Goal: Transaction & Acquisition: Purchase product/service

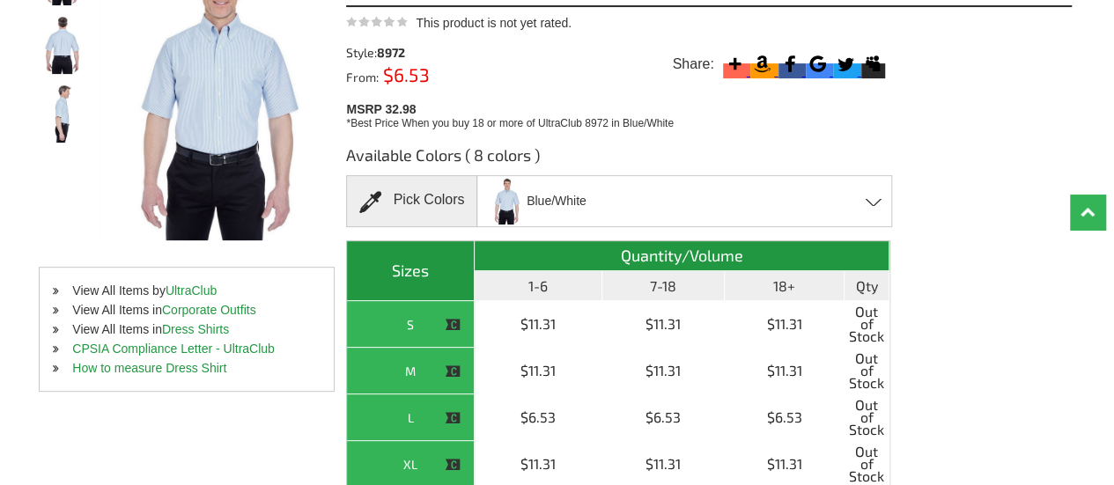
scroll to position [264, 0]
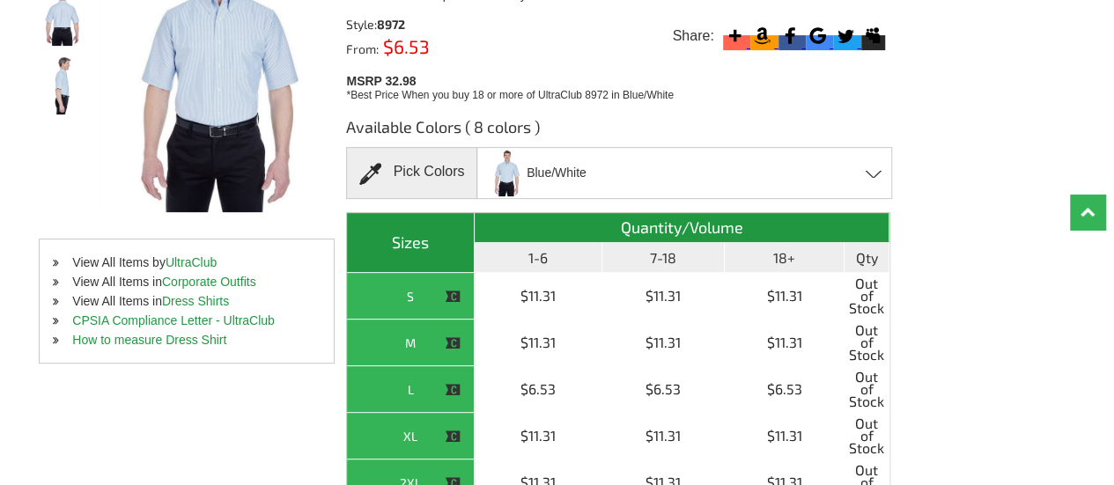
click at [874, 173] on span at bounding box center [874, 174] width 17 height 8
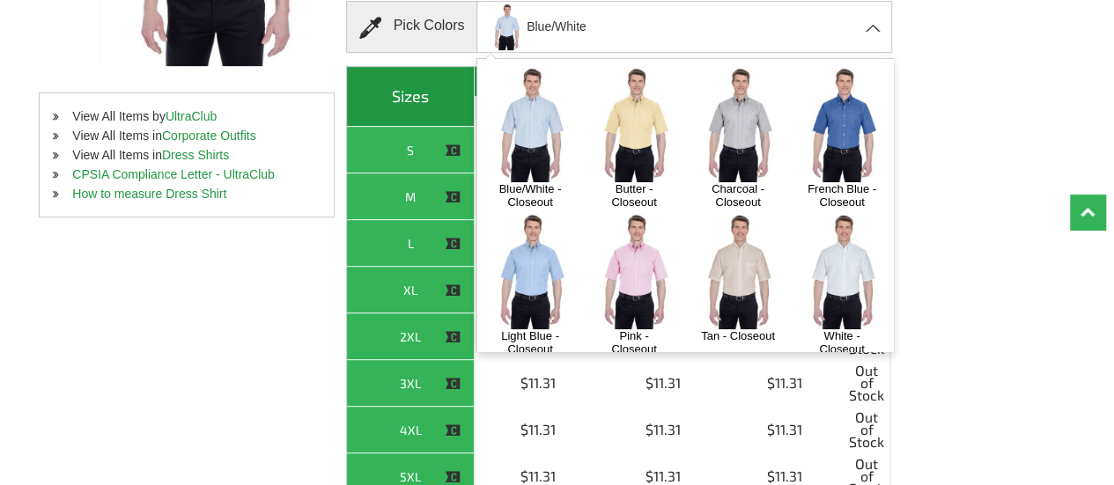
scroll to position [440, 0]
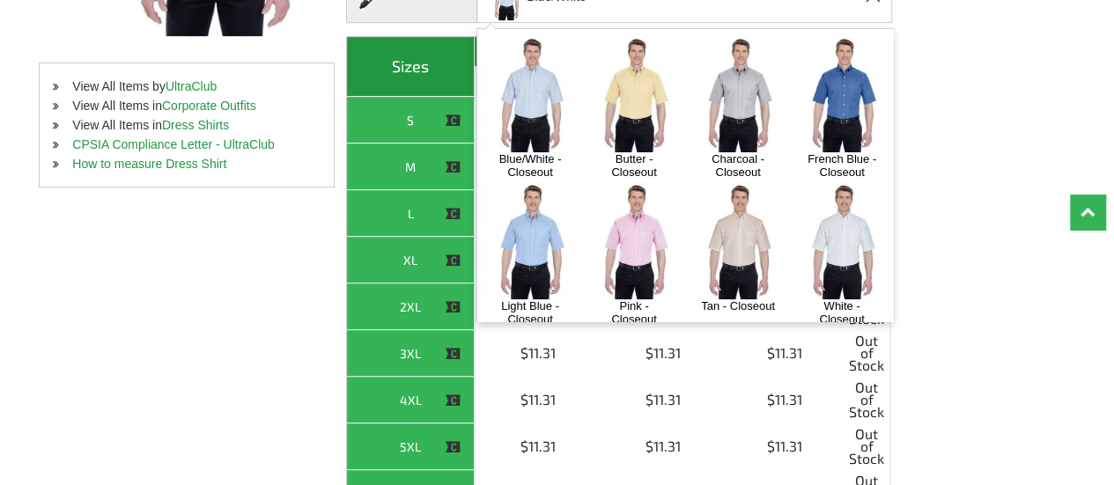
click at [939, 114] on div "Available Colors ( 8 colors ) Pick Colors Blue/White Blue/White - Closeout Butt…" at bounding box center [709, 264] width 726 height 675
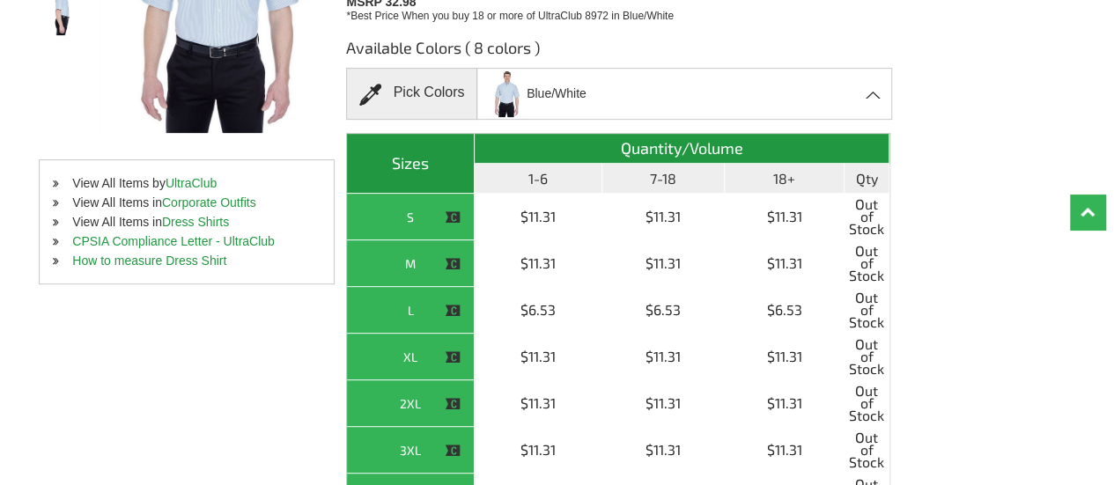
scroll to position [176, 0]
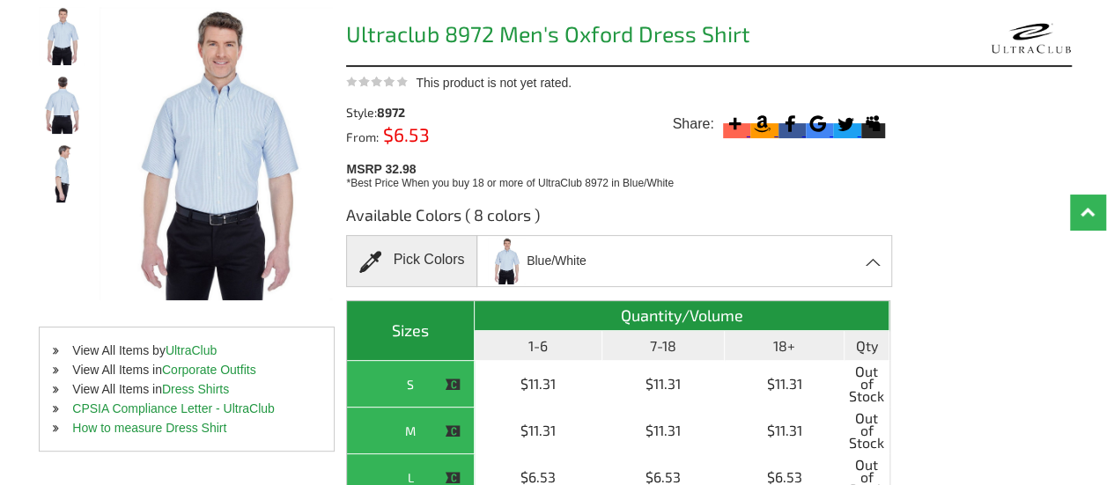
click at [874, 260] on span at bounding box center [874, 262] width 17 height 8
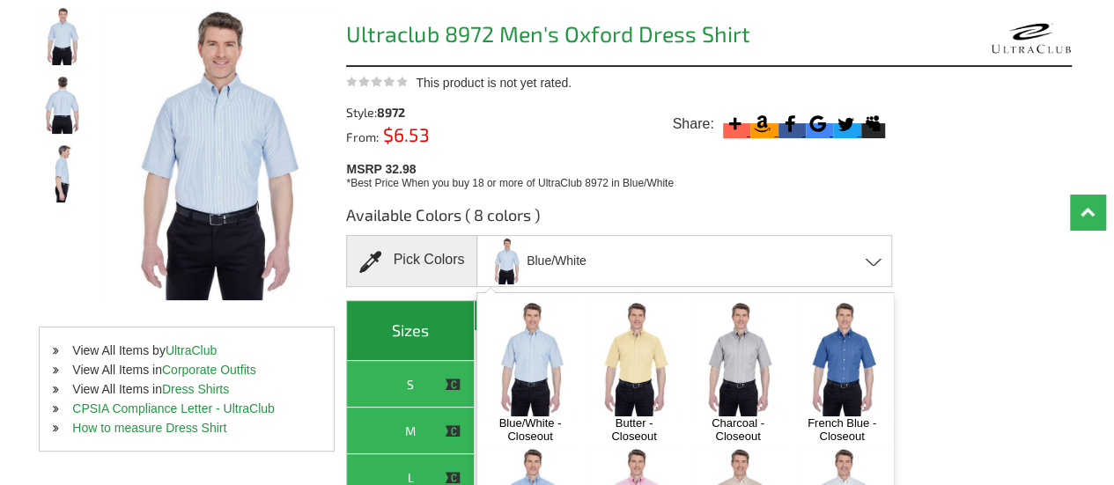
click at [756, 336] on img at bounding box center [738, 358] width 92 height 115
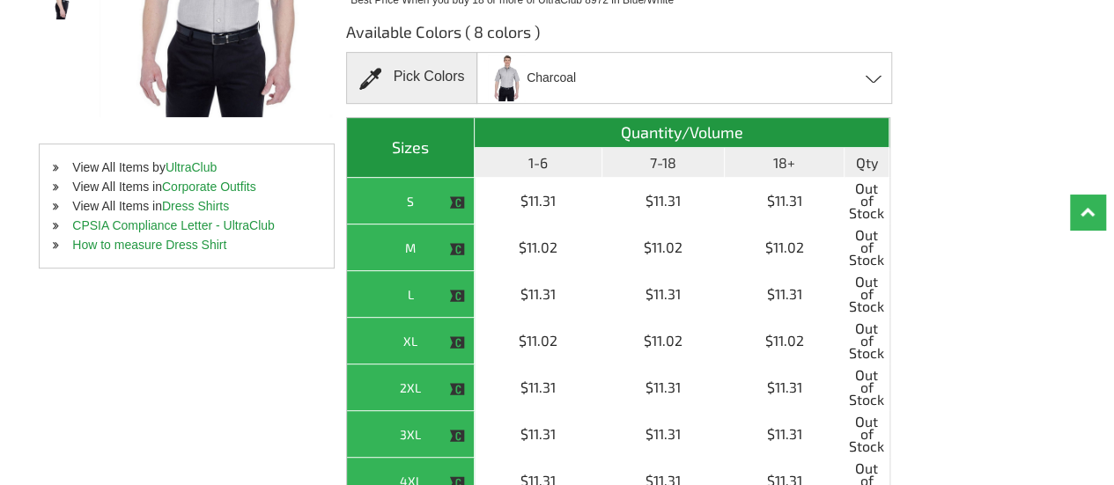
scroll to position [352, 0]
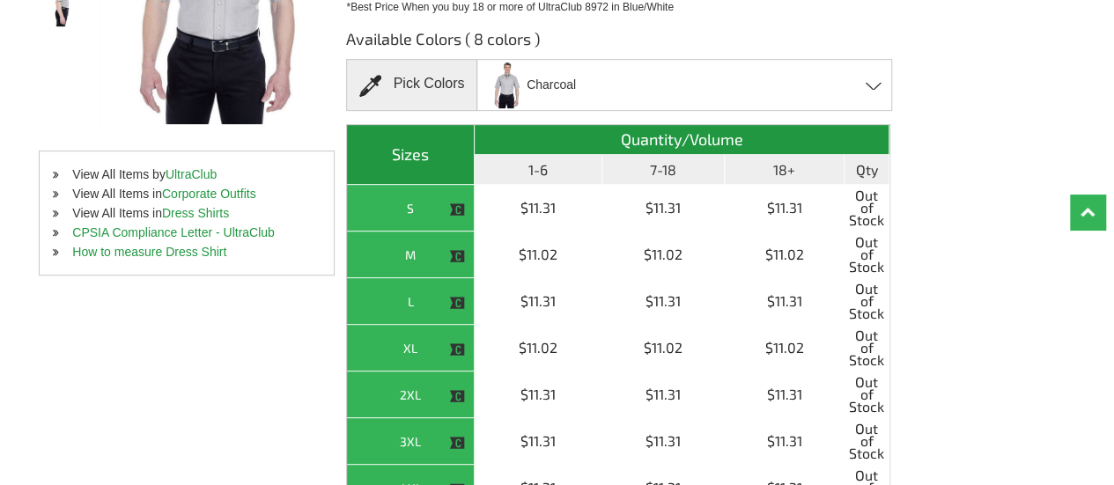
click at [869, 83] on span at bounding box center [874, 86] width 17 height 8
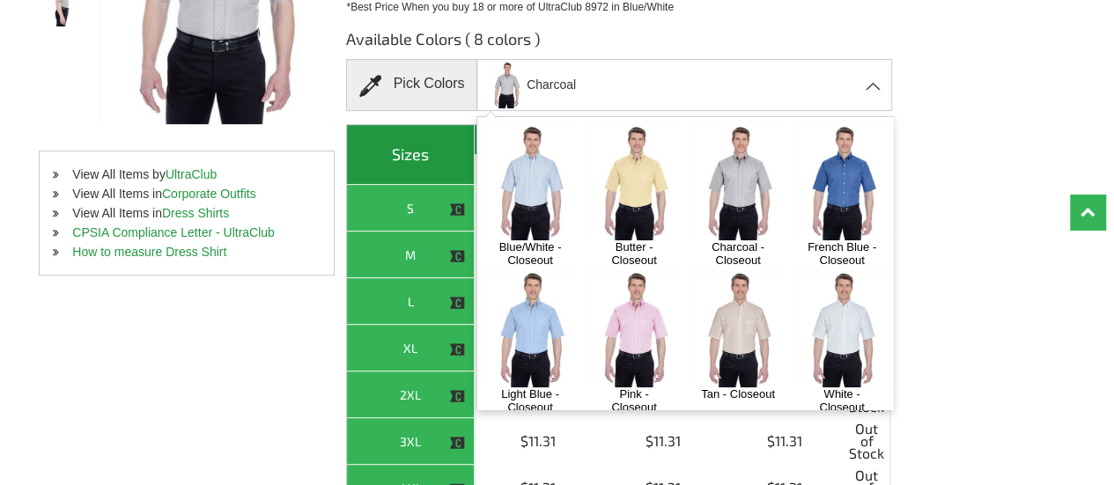
click at [796, 240] on img at bounding box center [842, 182] width 92 height 115
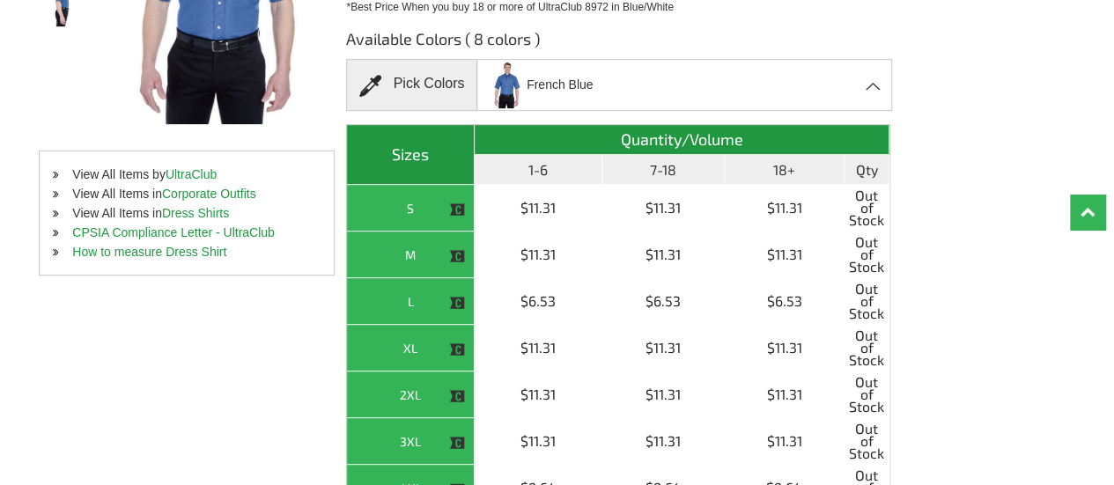
click at [868, 87] on span at bounding box center [874, 86] width 17 height 8
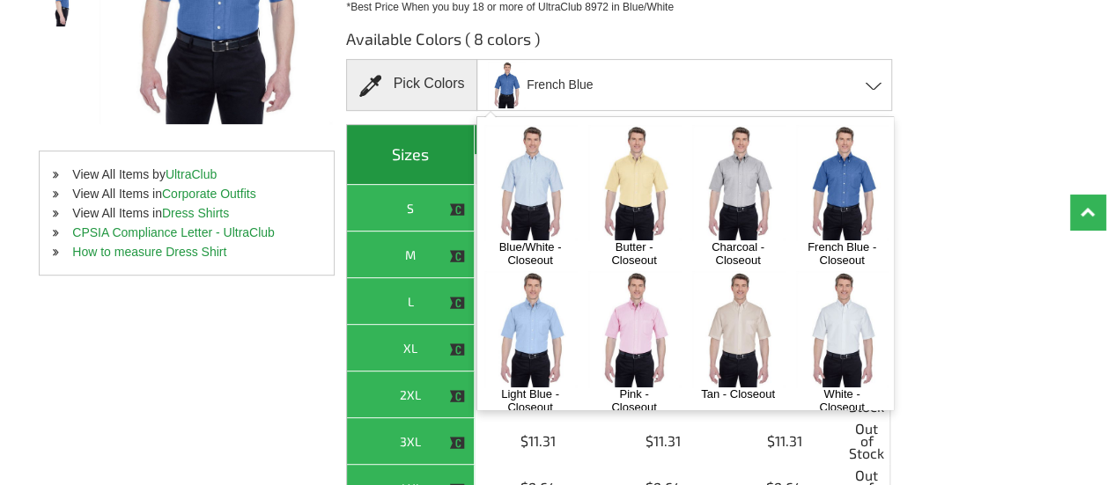
click at [577, 330] on img at bounding box center [530, 328] width 92 height 115
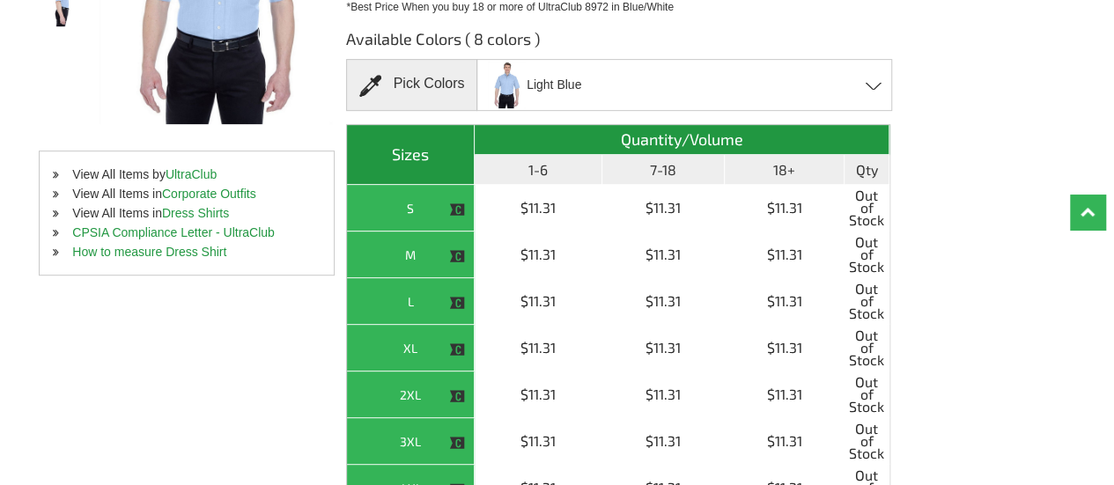
click at [872, 85] on span at bounding box center [874, 86] width 17 height 8
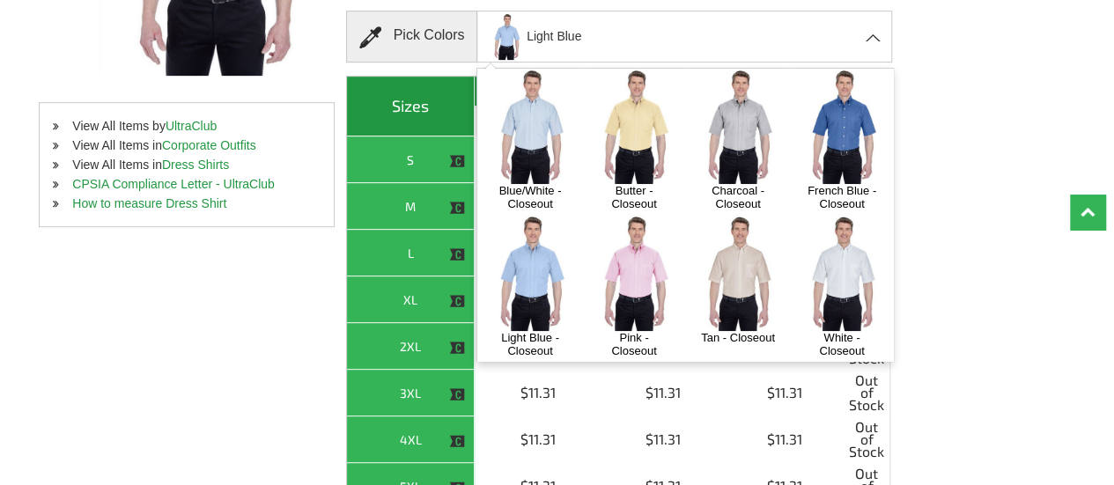
scroll to position [440, 0]
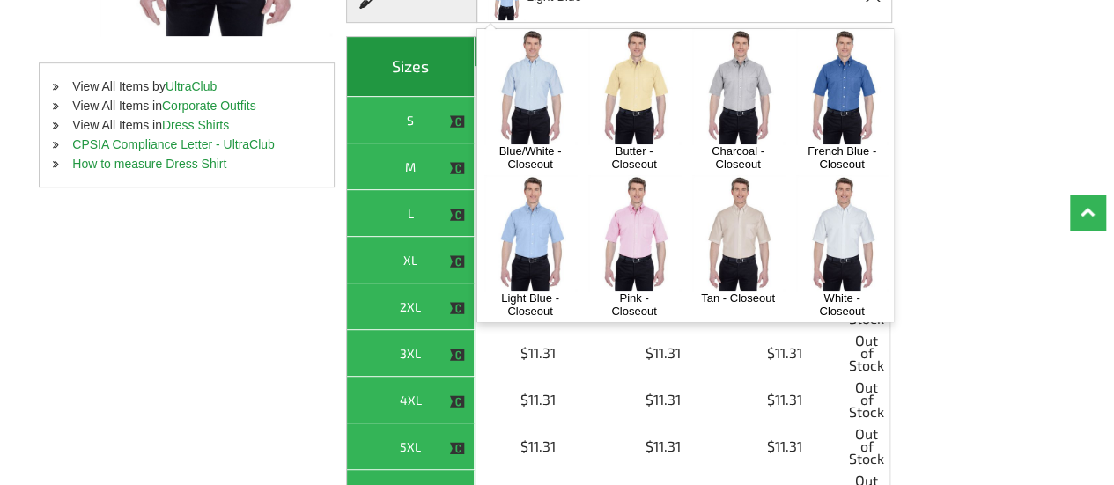
click at [692, 240] on img at bounding box center [738, 232] width 92 height 115
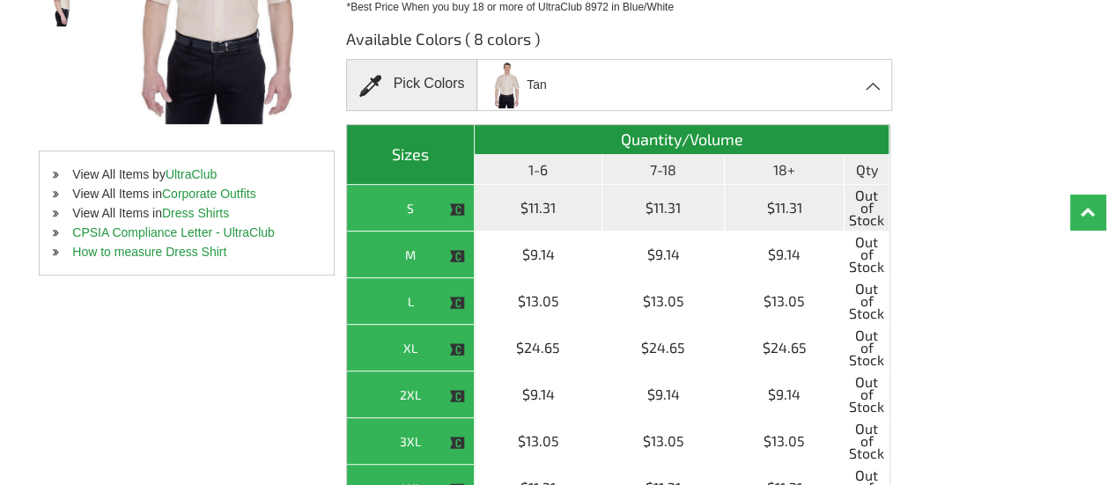
scroll to position [176, 0]
